Goal: Find specific page/section: Find specific page/section

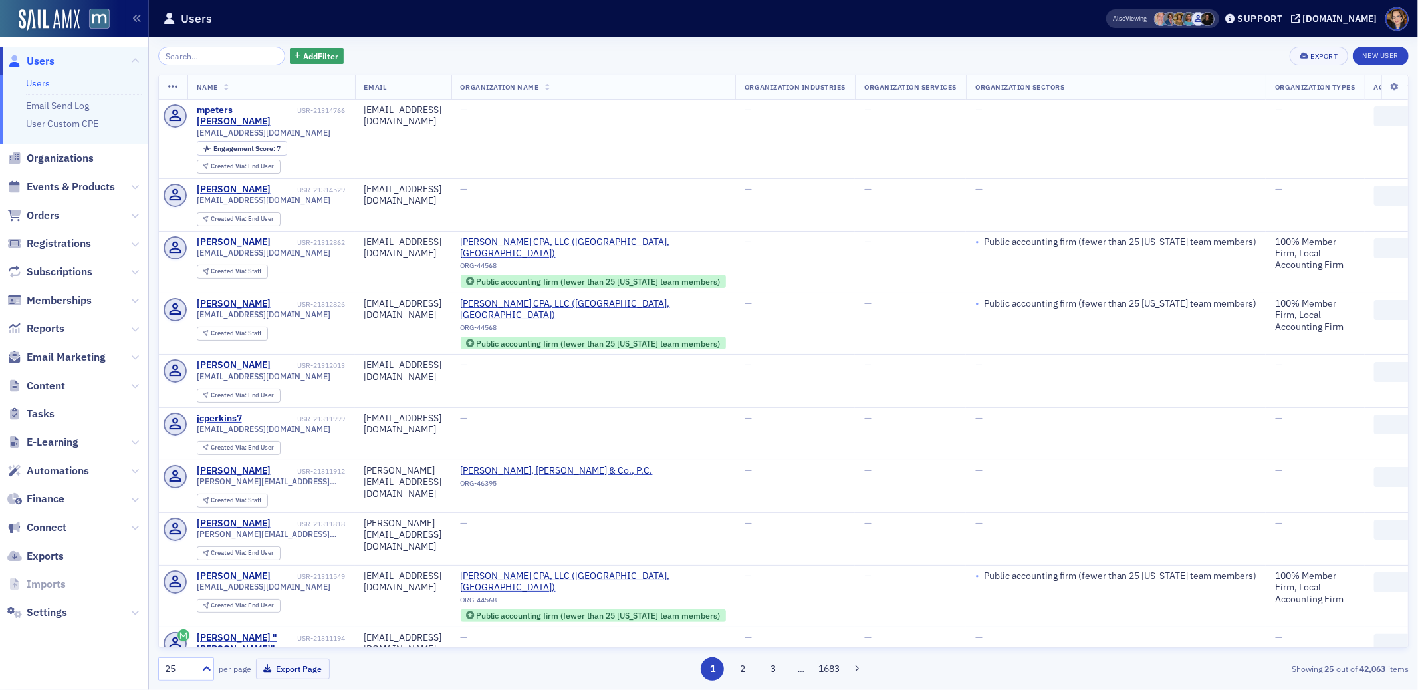
click at [211, 55] on input "search" at bounding box center [221, 56] width 127 height 19
click at [42, 58] on span "Users" at bounding box center [41, 61] width 28 height 15
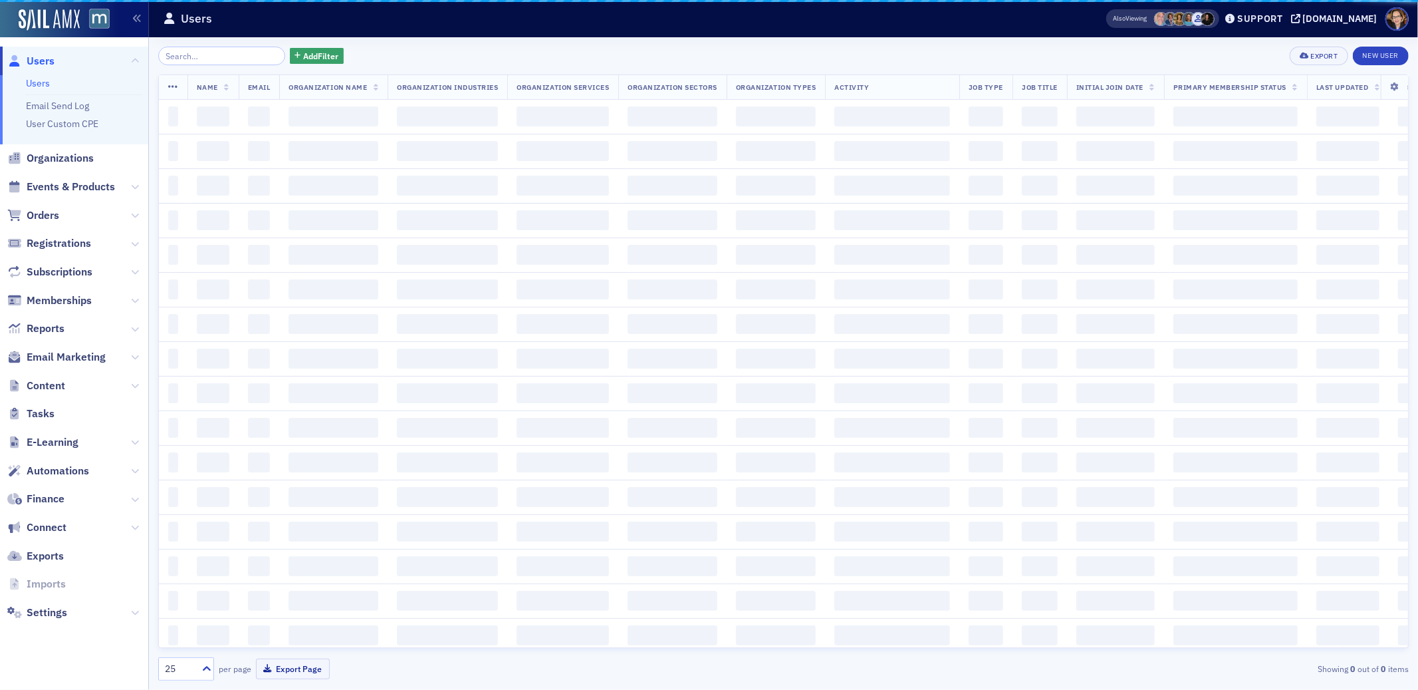
click at [205, 54] on input "search" at bounding box center [221, 56] width 127 height 19
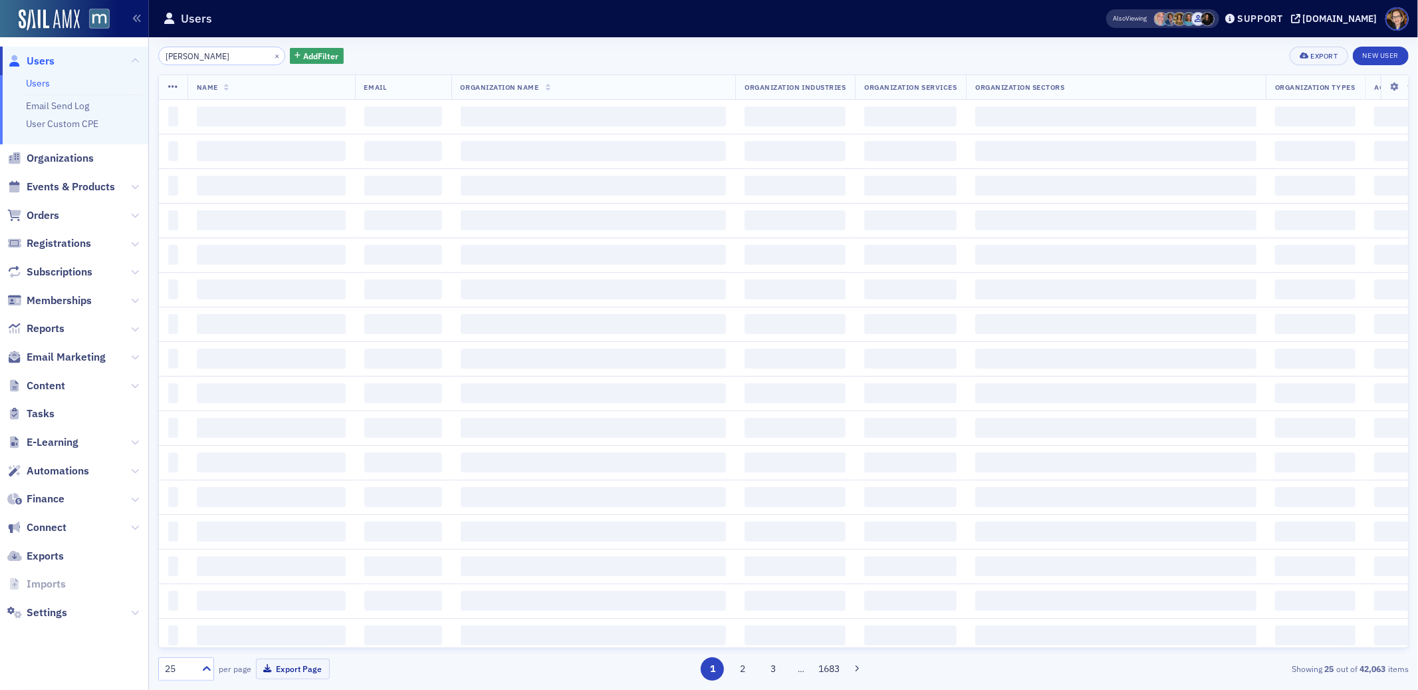
type input "[PERSON_NAME]"
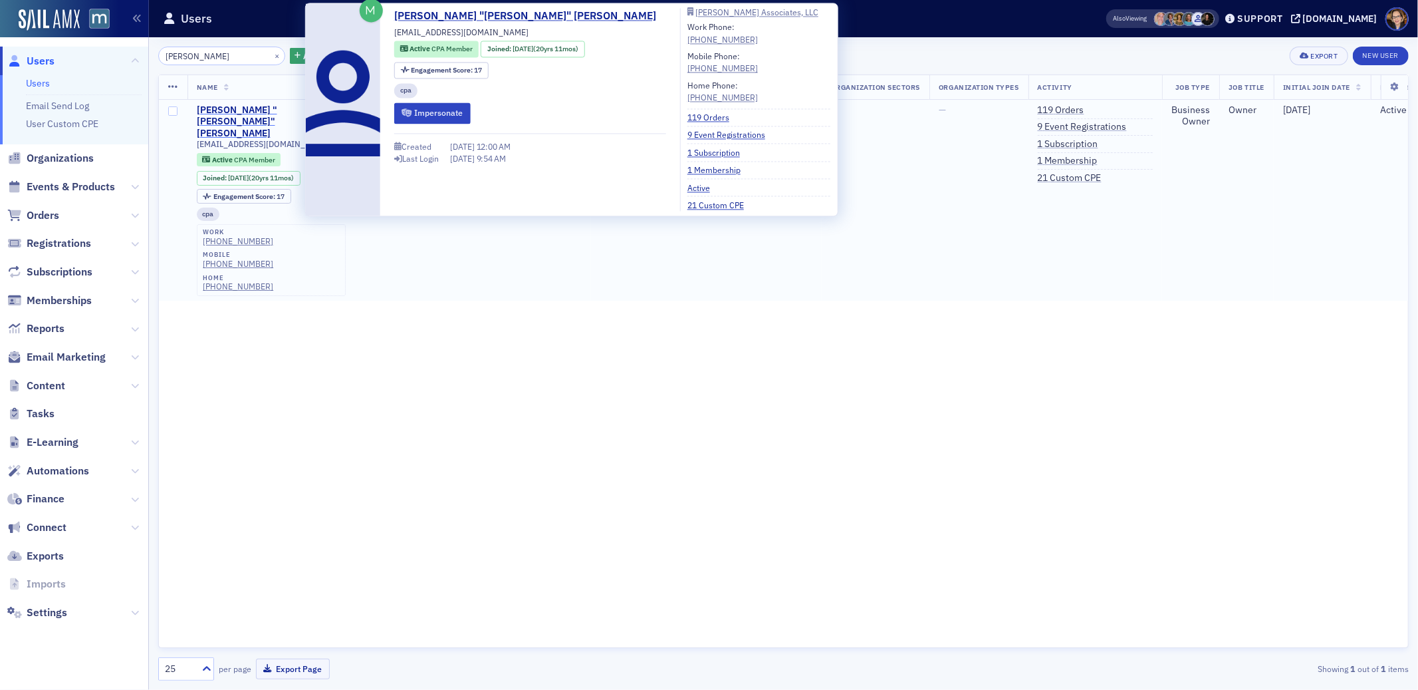
click at [255, 105] on div "[PERSON_NAME] "[PERSON_NAME]" [PERSON_NAME]" at bounding box center [252, 121] width 110 height 35
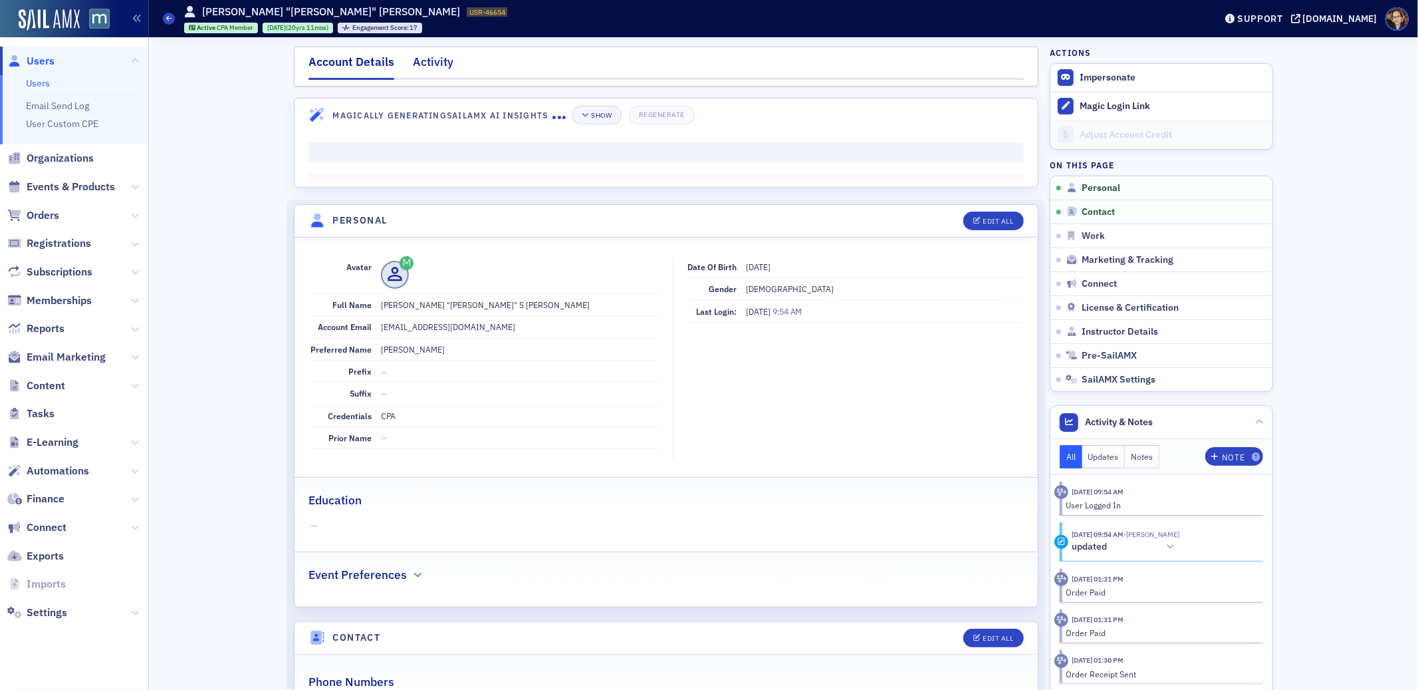
click at [416, 71] on div "Activity" at bounding box center [433, 65] width 41 height 25
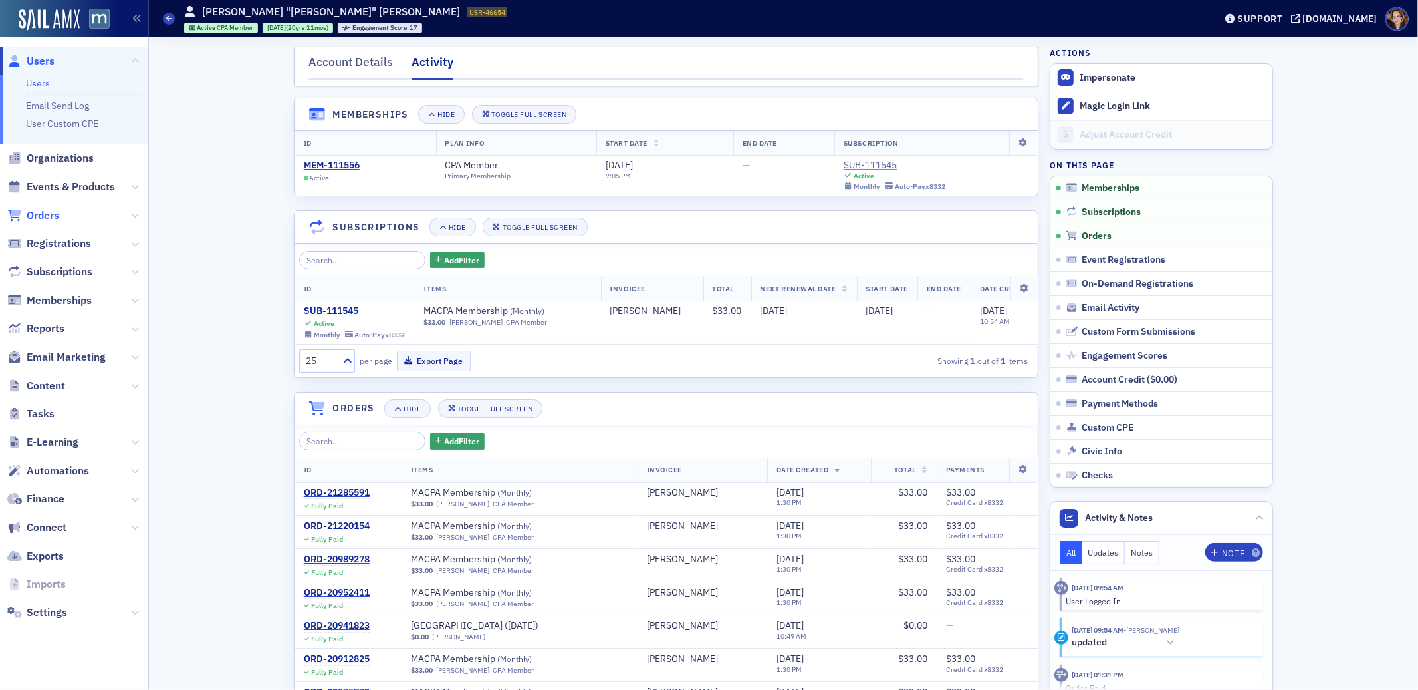
click at [46, 213] on span "Orders" at bounding box center [43, 215] width 33 height 15
